Goal: Transaction & Acquisition: Obtain resource

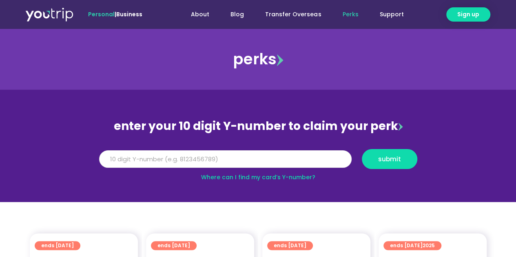
click at [137, 157] on input "Y Number" at bounding box center [225, 159] width 252 height 18
click at [141, 155] on input "Y Number" at bounding box center [225, 159] width 252 height 18
click at [159, 158] on input "Y Number" at bounding box center [225, 159] width 252 height 18
click at [143, 160] on input "Y Number" at bounding box center [225, 159] width 252 height 18
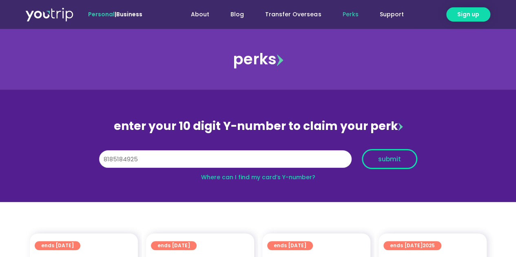
type input "8185184925"
click at [391, 156] on span "submit" at bounding box center [389, 159] width 23 height 6
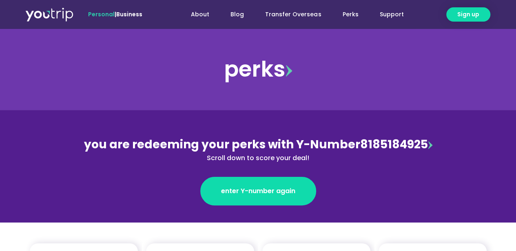
click at [315, 141] on span "you are redeeming your perks with Y-Number" at bounding box center [222, 145] width 276 height 16
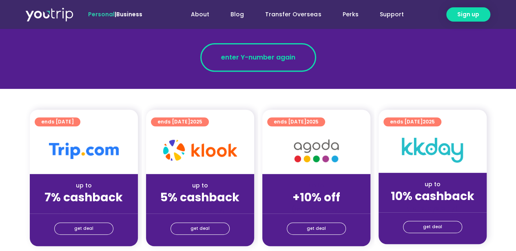
scroll to position [82, 0]
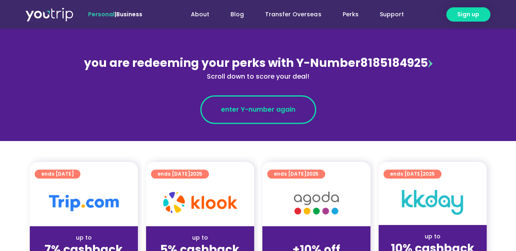
click at [239, 112] on span "enter Y-number again" at bounding box center [258, 110] width 74 height 10
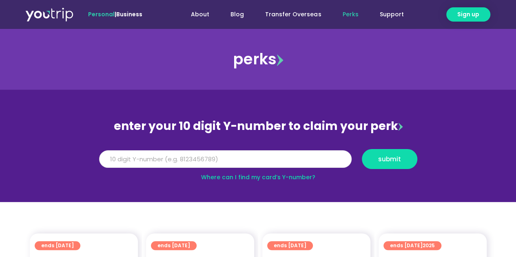
click at [177, 160] on input "Y Number" at bounding box center [225, 159] width 252 height 18
click at [138, 158] on input "Y Number" at bounding box center [225, 159] width 252 height 18
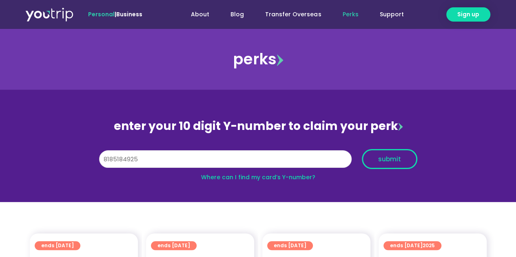
type input "8185184925"
click at [384, 158] on span "submit" at bounding box center [389, 159] width 23 height 6
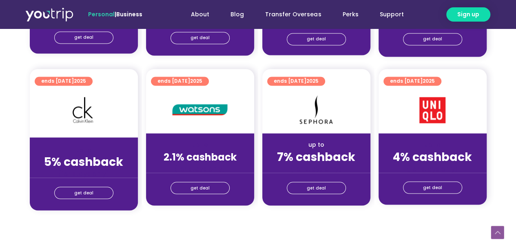
scroll to position [611, 0]
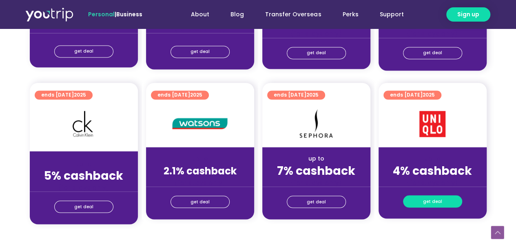
click at [420, 199] on link "get deal" at bounding box center [432, 201] width 59 height 12
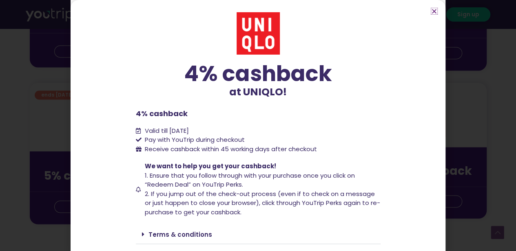
scroll to position [21, 0]
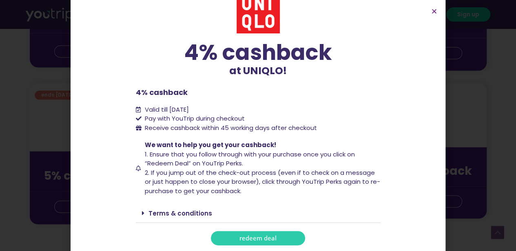
click at [236, 235] on link "redeem deal" at bounding box center [258, 238] width 94 height 14
